Goal: Task Accomplishment & Management: Use online tool/utility

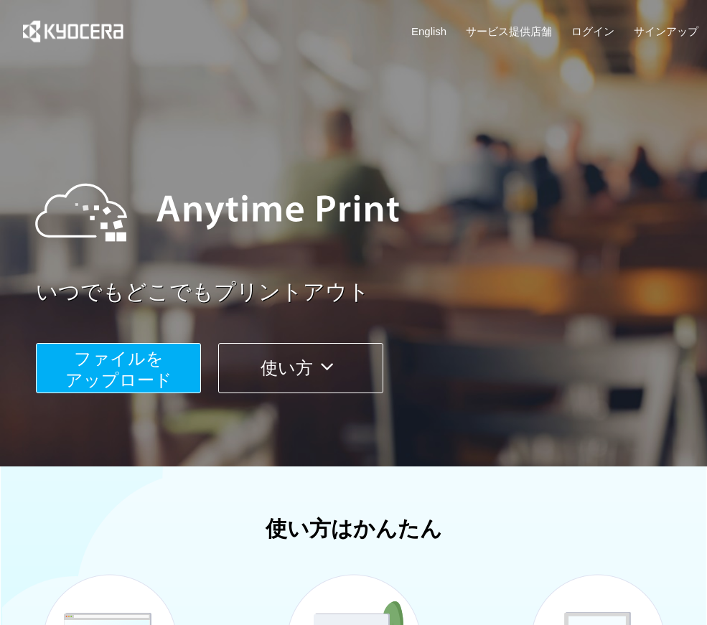
click at [105, 365] on span "ファイルを ​​アップロード" at bounding box center [118, 369] width 107 height 41
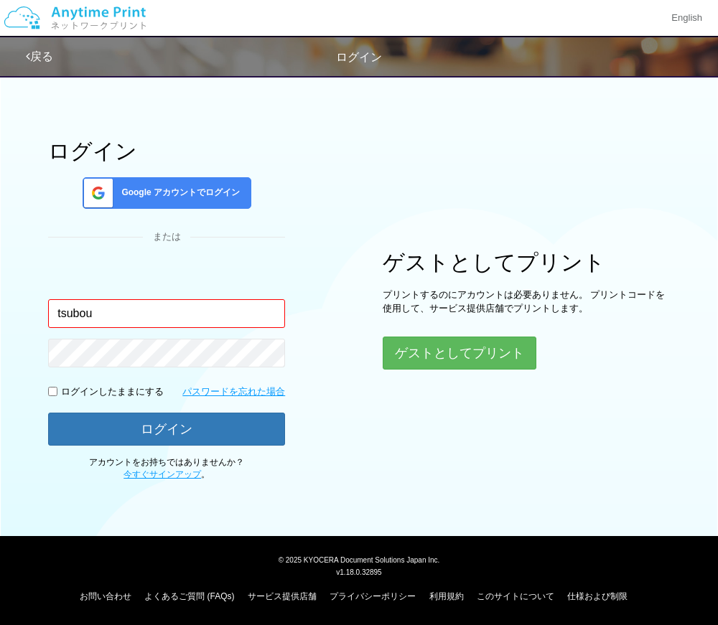
click at [48, 413] on button "ログイン" at bounding box center [166, 429] width 237 height 33
type input "[EMAIL_ADDRESS][DOMAIN_NAME]"
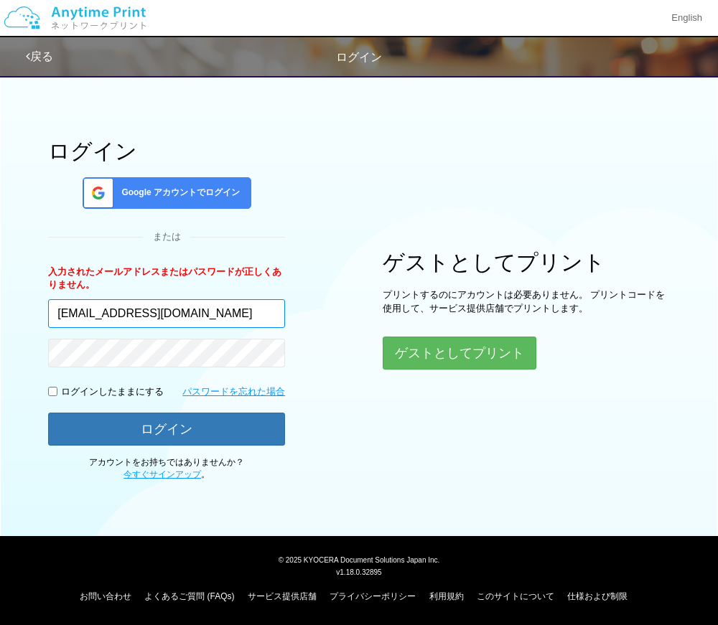
drag, startPoint x: 233, startPoint y: 307, endPoint x: -90, endPoint y: 314, distance: 322.5
click at [0, 314] on html "English 戻る ログイン ログイン Google アカウントでログイン または 入力されたメールアドレスまたはパスワードが正しくありません。 。" at bounding box center [359, 312] width 718 height 625
click at [48, 413] on button "ログイン" at bounding box center [166, 429] width 237 height 33
type input "[EMAIL_ADDRESS][DOMAIN_NAME]"
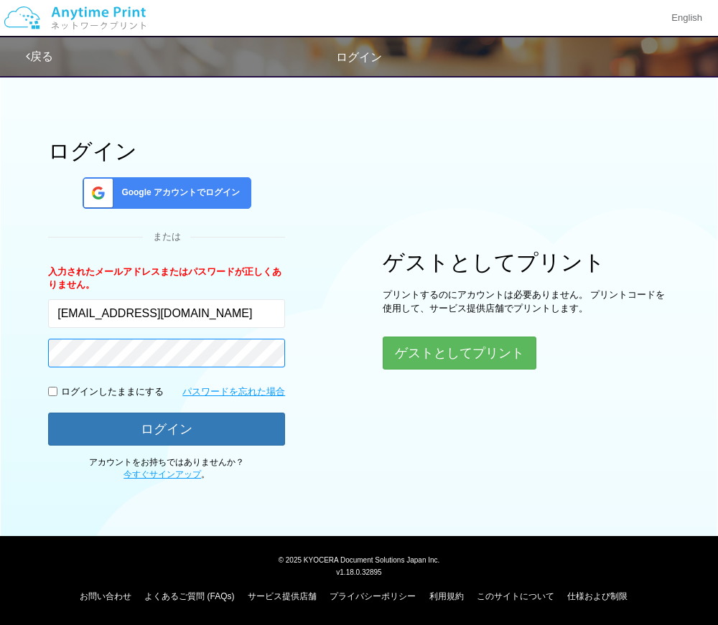
click at [48, 413] on button "ログイン" at bounding box center [166, 429] width 237 height 33
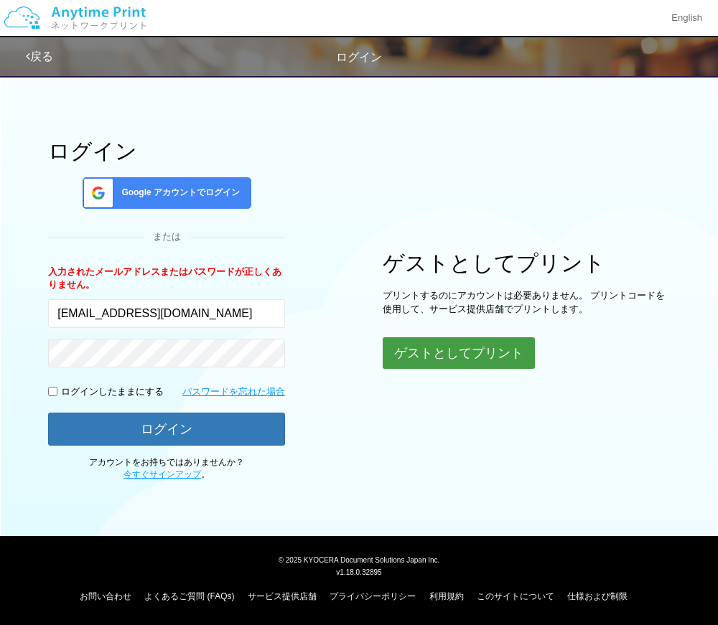
click at [499, 349] on button "ゲストとしてプリント" at bounding box center [459, 353] width 152 height 32
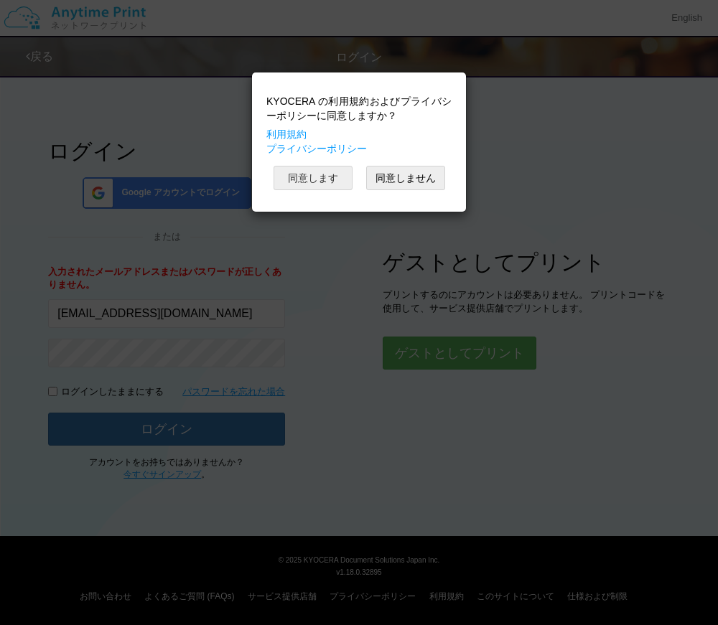
click at [304, 181] on button "同意します" at bounding box center [313, 178] width 79 height 24
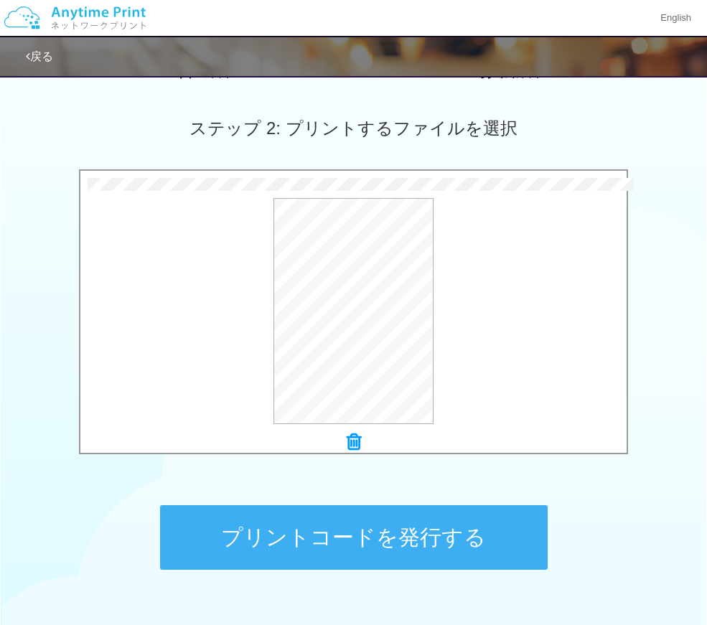
scroll to position [467, 0]
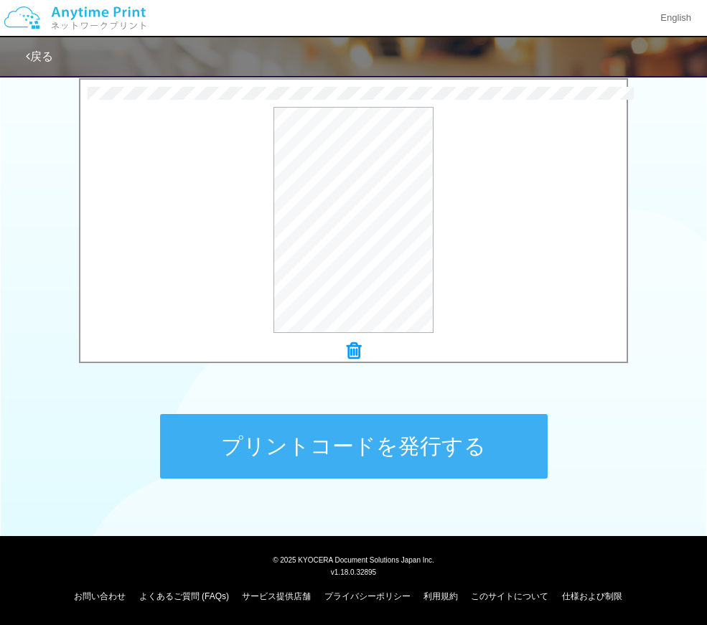
click at [461, 447] on button "プリントコードを発行する" at bounding box center [354, 446] width 388 height 65
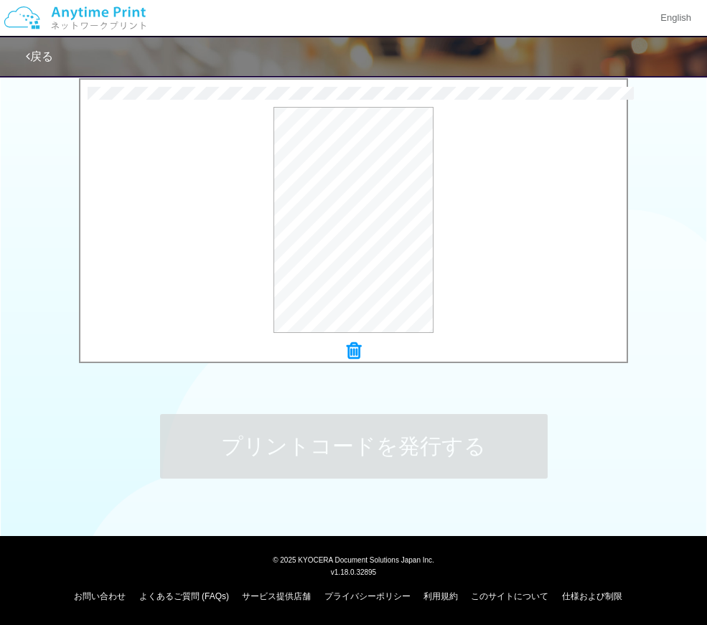
scroll to position [0, 0]
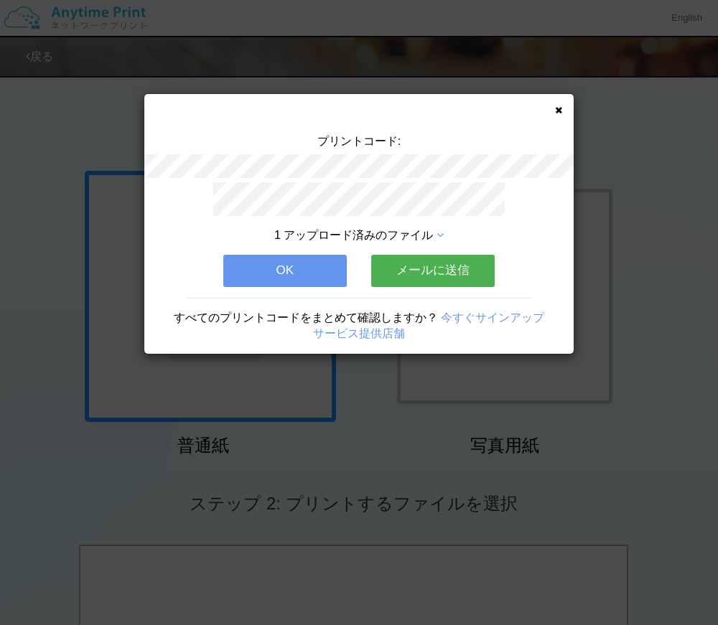
click at [442, 276] on button "メールに送信" at bounding box center [432, 271] width 123 height 32
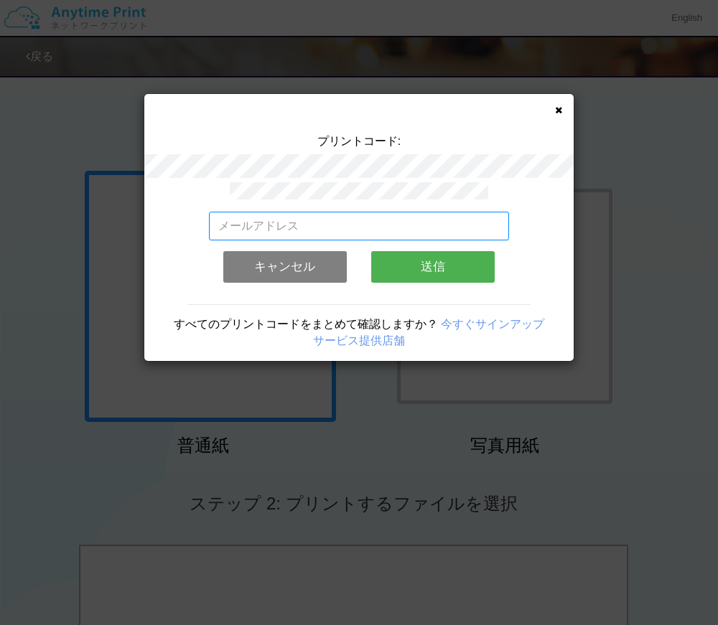
click at [444, 226] on input "email" at bounding box center [359, 226] width 301 height 29
type input "[EMAIL_ADDRESS][DOMAIN_NAME]"
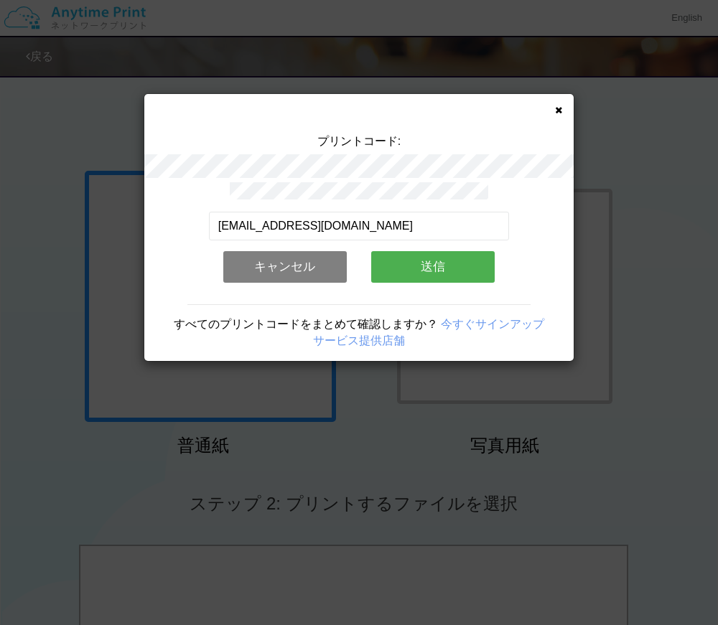
click at [392, 258] on button "送信" at bounding box center [432, 267] width 123 height 32
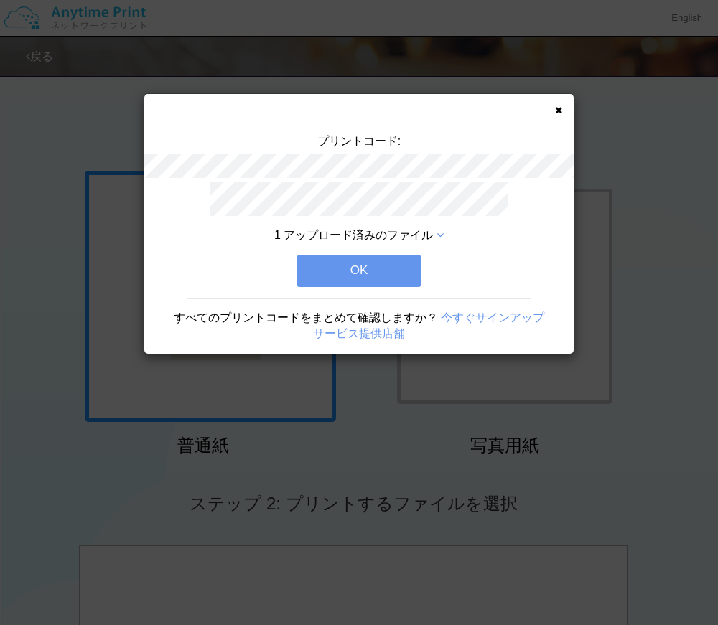
click at [407, 278] on button "OK" at bounding box center [358, 271] width 123 height 32
